Goal: Navigation & Orientation: Find specific page/section

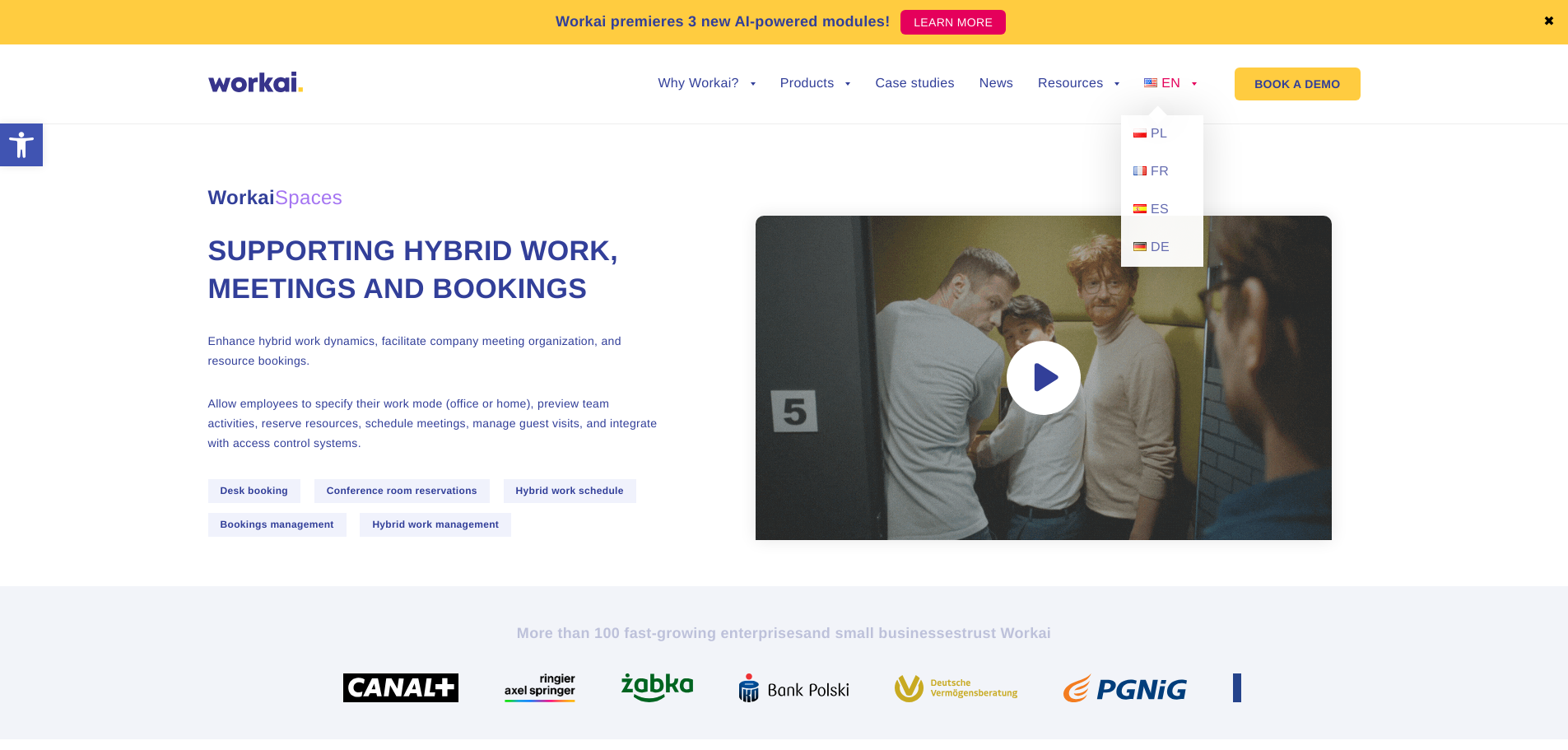
click at [1188, 84] on link "EN" at bounding box center [1170, 84] width 53 height 13
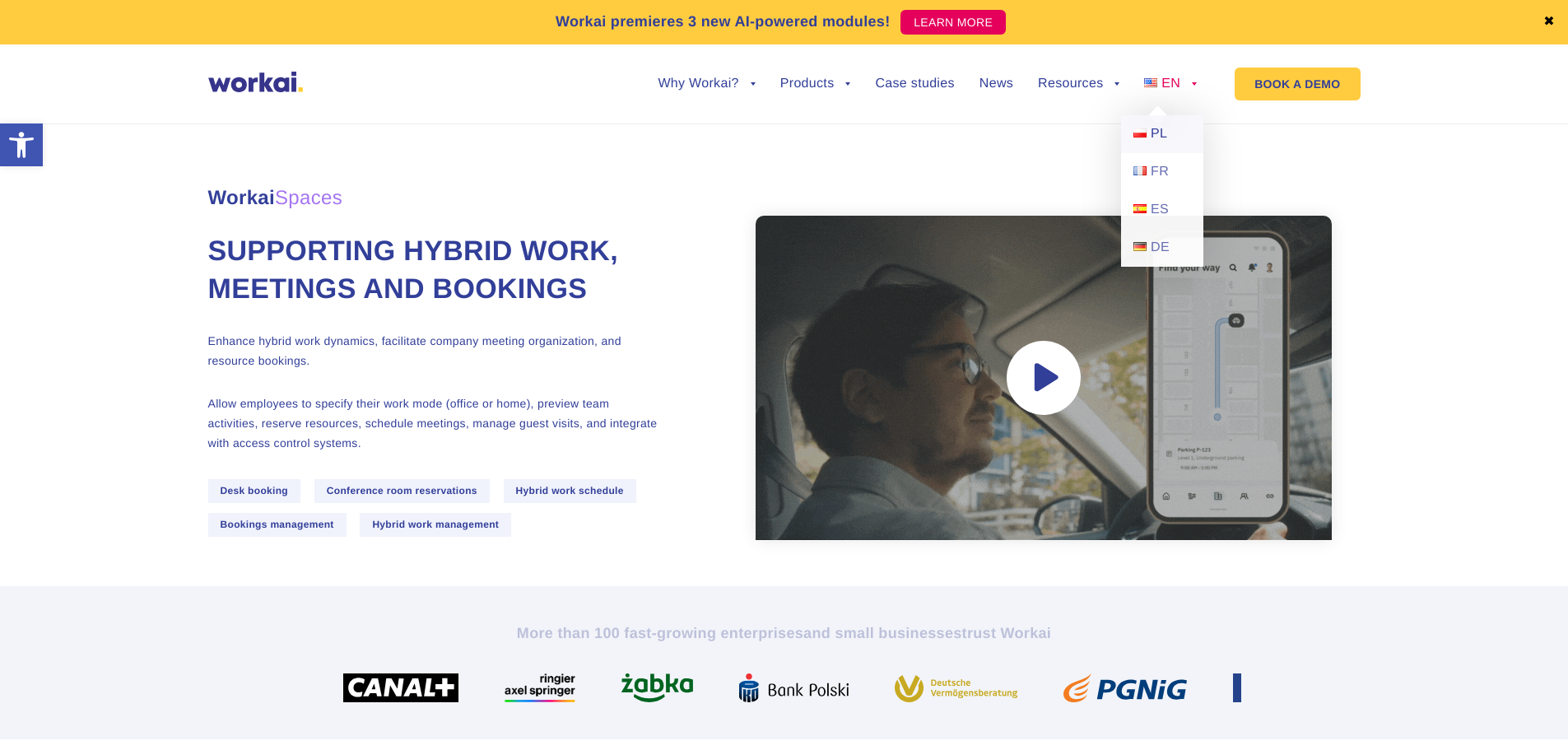
click at [1167, 135] on link "PL" at bounding box center [1162, 133] width 82 height 38
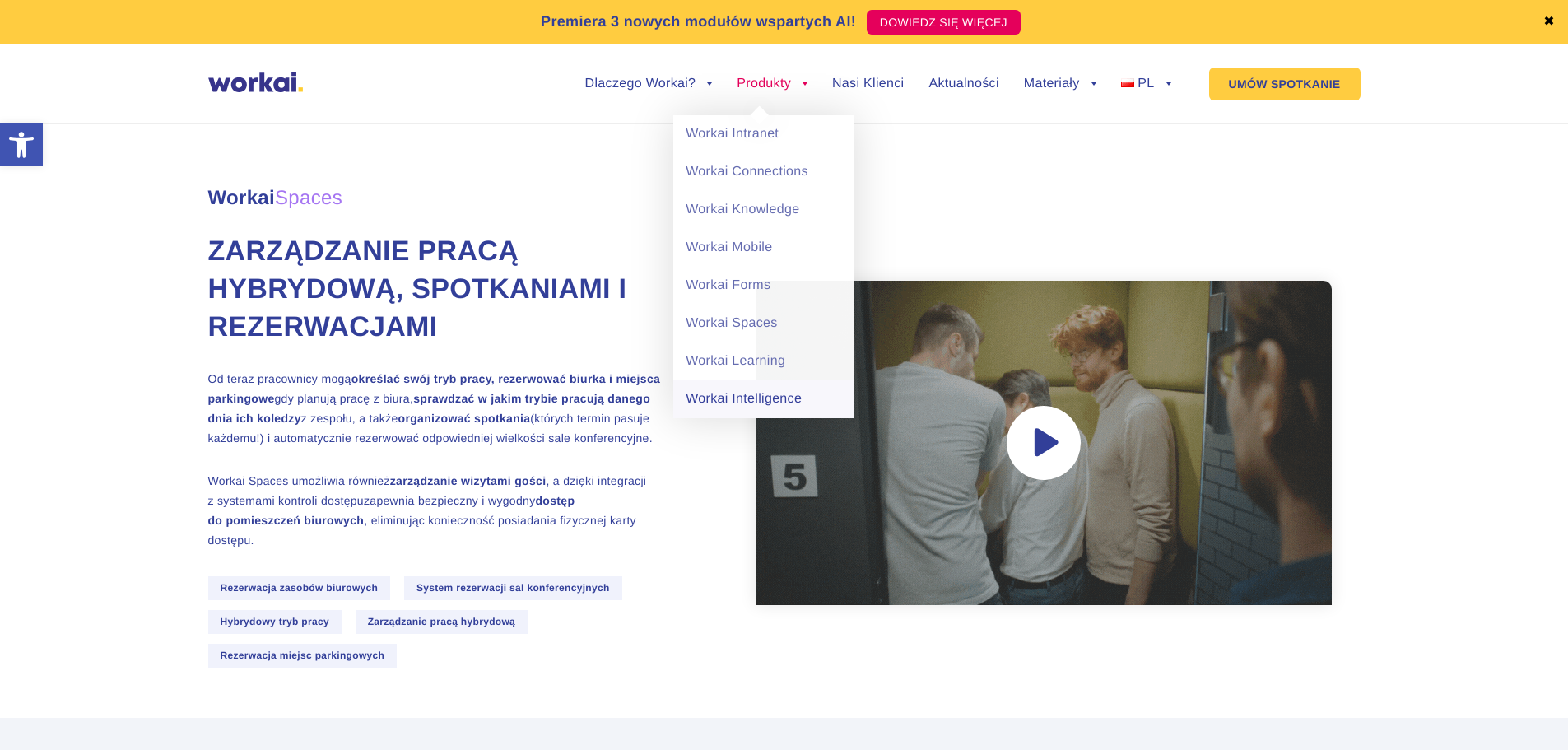
click at [753, 406] on link "Workai Intelligence" at bounding box center [764, 399] width 181 height 38
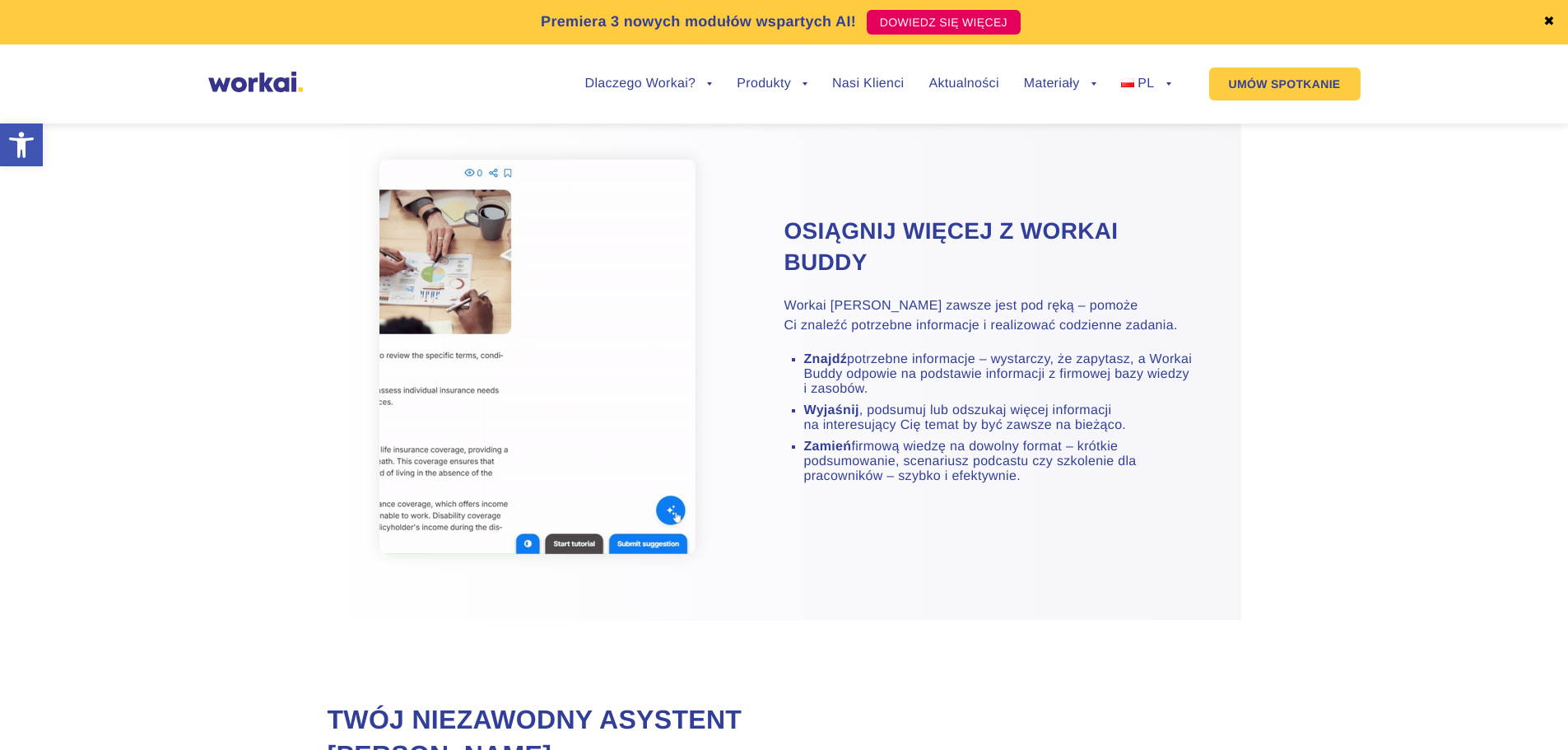
scroll to position [906, 0]
